Goal: Obtain resource: Download file/media

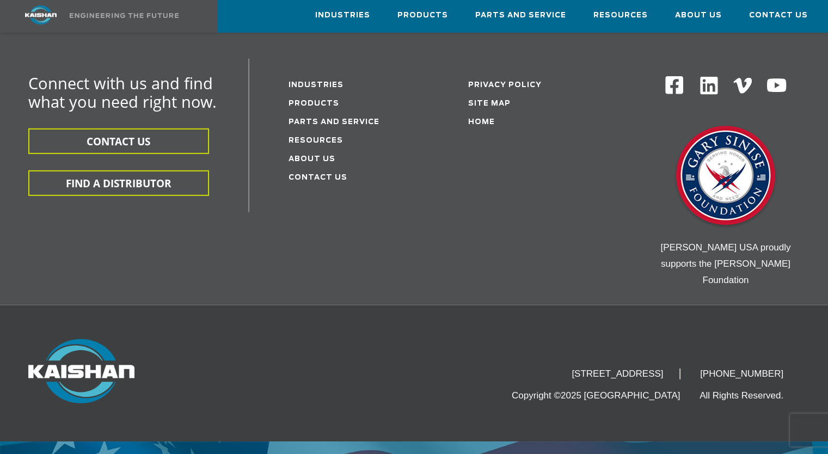
scroll to position [3266, 0]
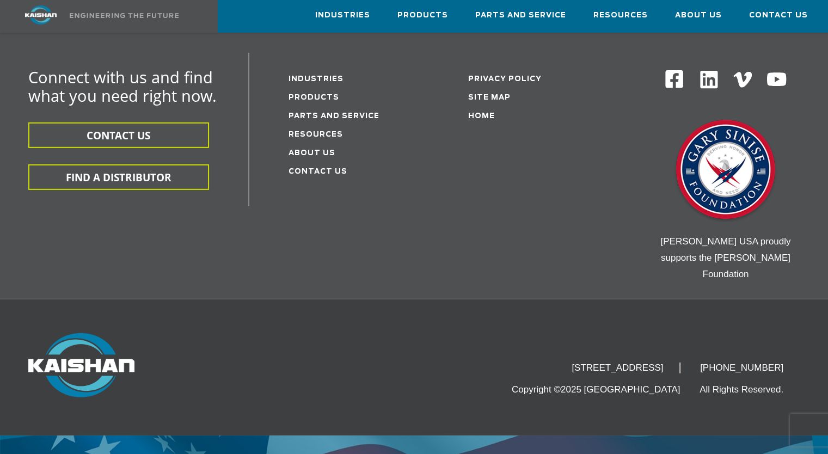
click at [545, 9] on span "Parts and Service" at bounding box center [520, 15] width 91 height 13
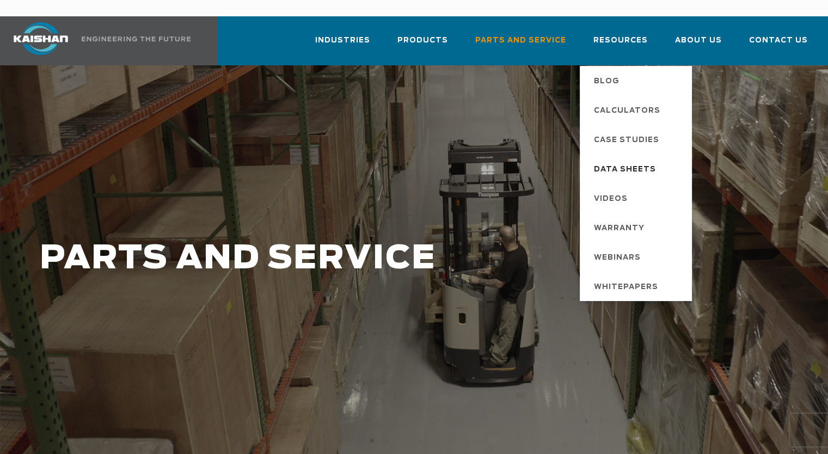
click at [621, 161] on span "Data Sheets" at bounding box center [625, 170] width 62 height 19
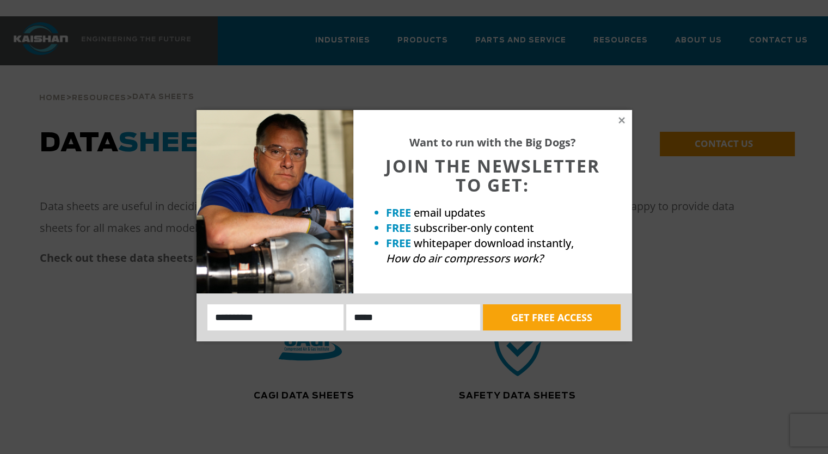
click at [622, 118] on icon at bounding box center [622, 120] width 10 height 10
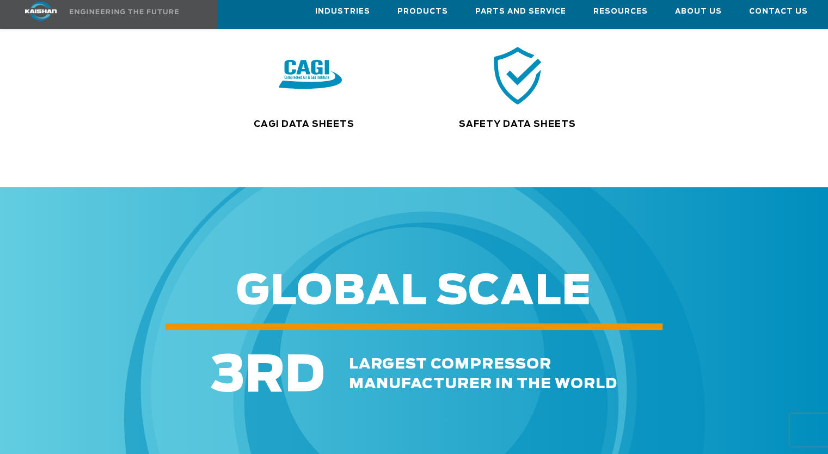
scroll to position [272, 0]
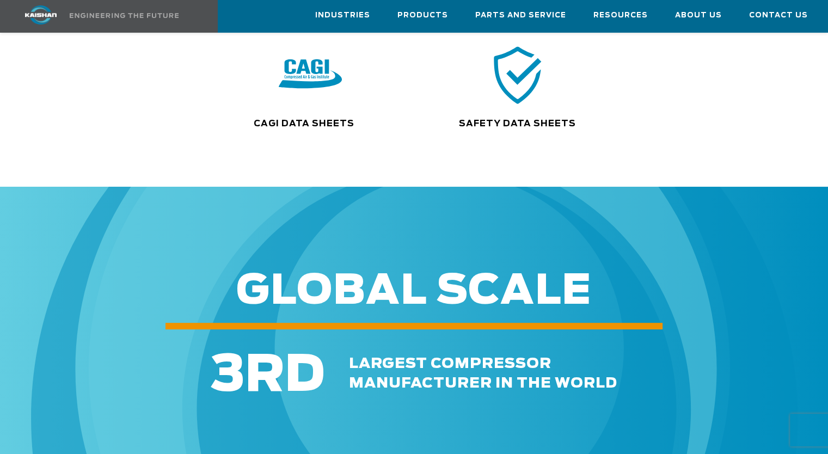
click at [518, 92] on div ".path{fill:none;stroke:#333;stroke-miterlimit:10;stroke-width:1.5px;}" at bounding box center [517, 80] width 191 height 75
click at [510, 119] on link "Safety Data Sheets" at bounding box center [517, 123] width 117 height 9
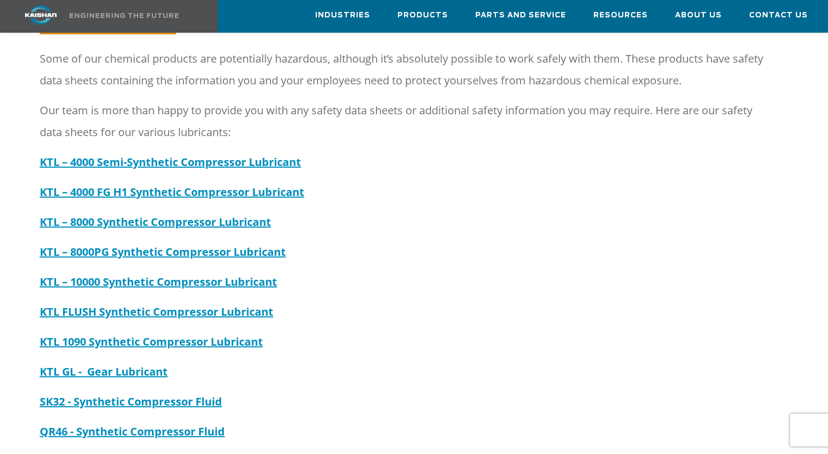
scroll to position [272, 0]
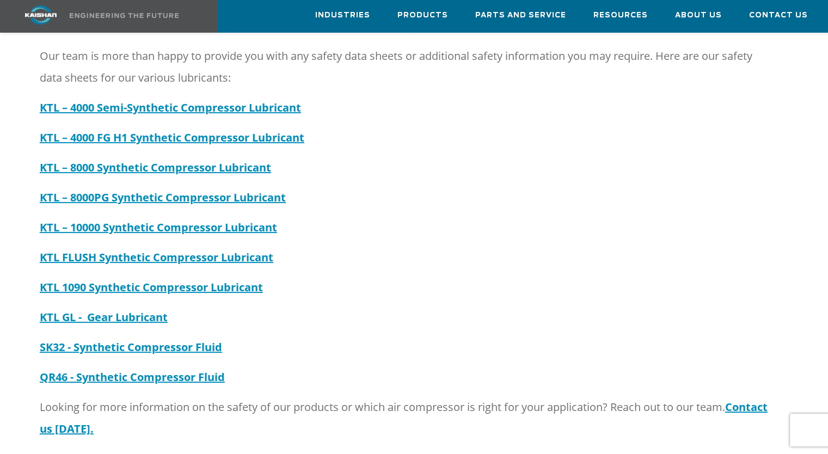
click at [183, 190] on strong "KTL – 8000PG Synthetic Compressor Lubricant" at bounding box center [163, 197] width 246 height 15
click at [155, 280] on strong "KTL 1090 Synthetic Compressor Lubricant" at bounding box center [151, 287] width 223 height 15
